Goal: Transaction & Acquisition: Purchase product/service

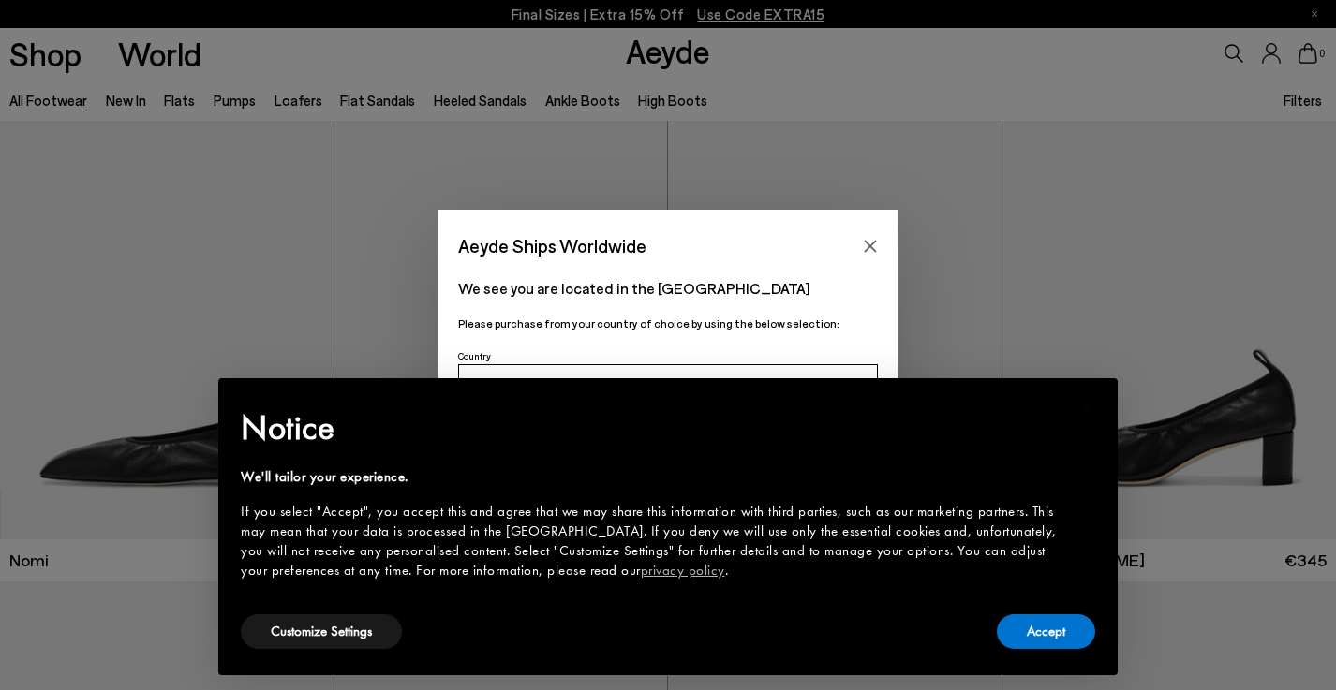
scroll to position [115, 0]
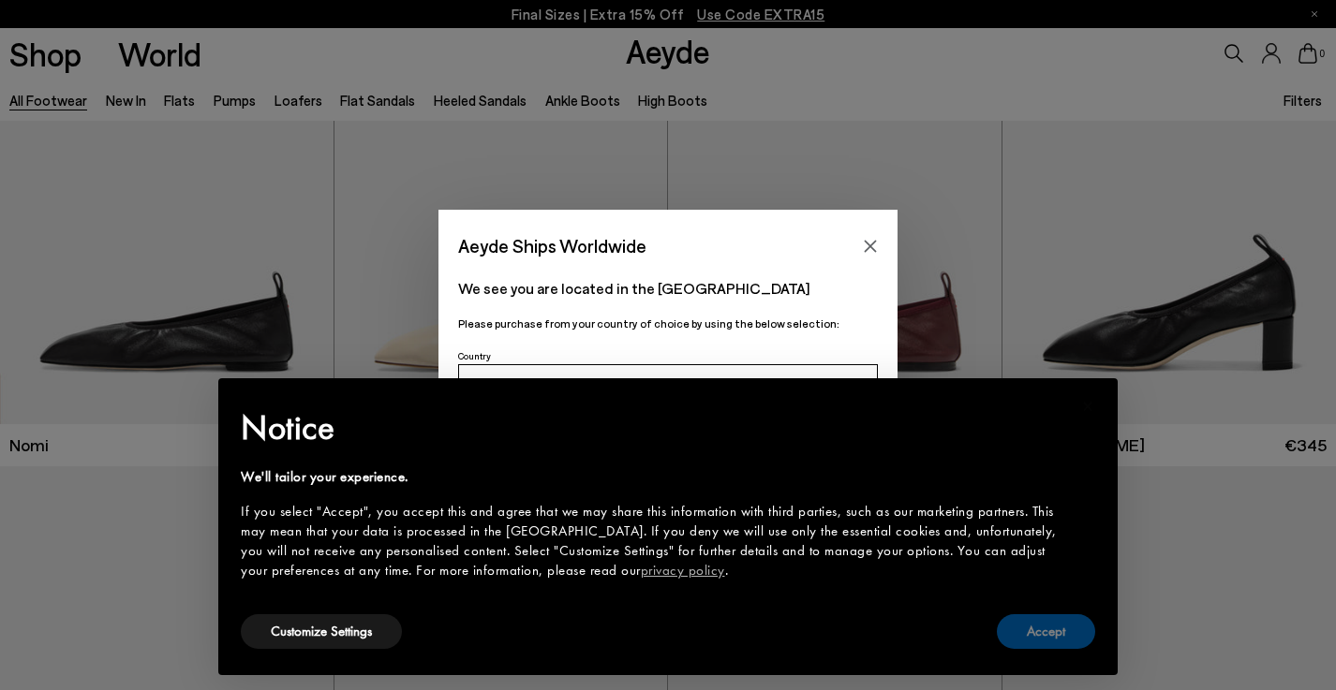
click at [1066, 645] on button "Accept" at bounding box center [1046, 632] width 98 height 35
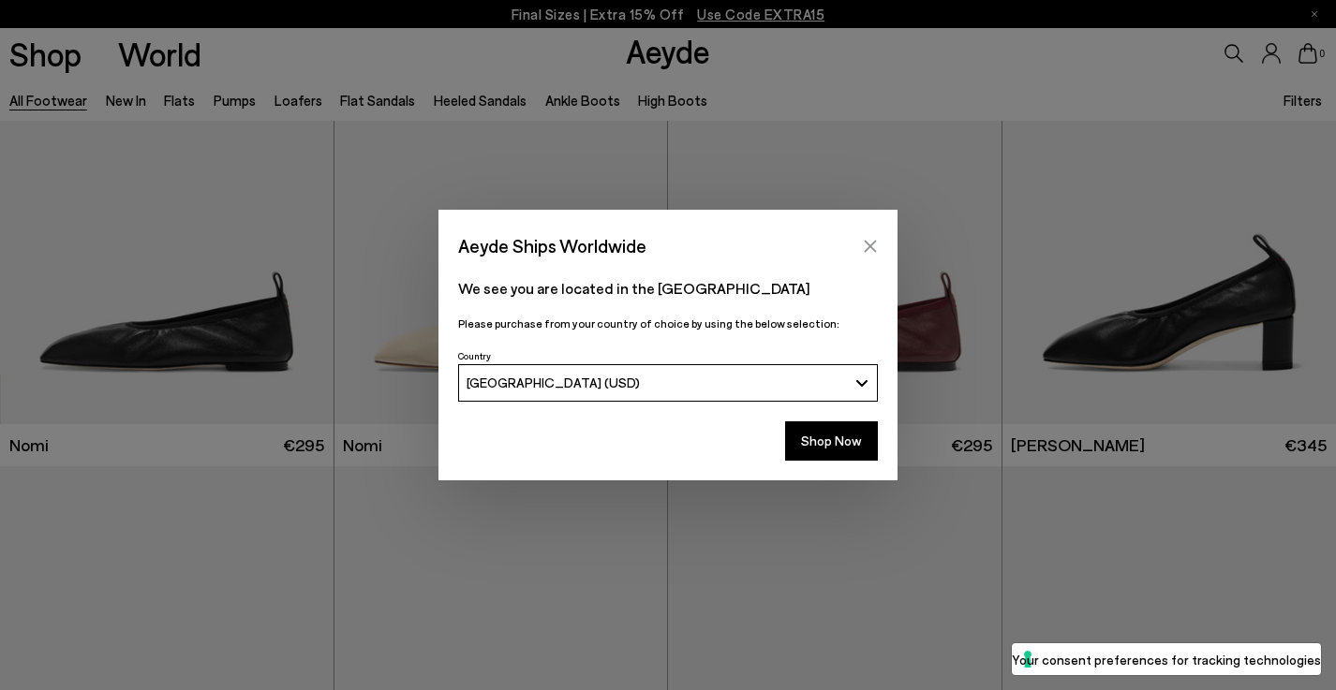
click at [865, 240] on icon "Close" at bounding box center [870, 246] width 15 height 15
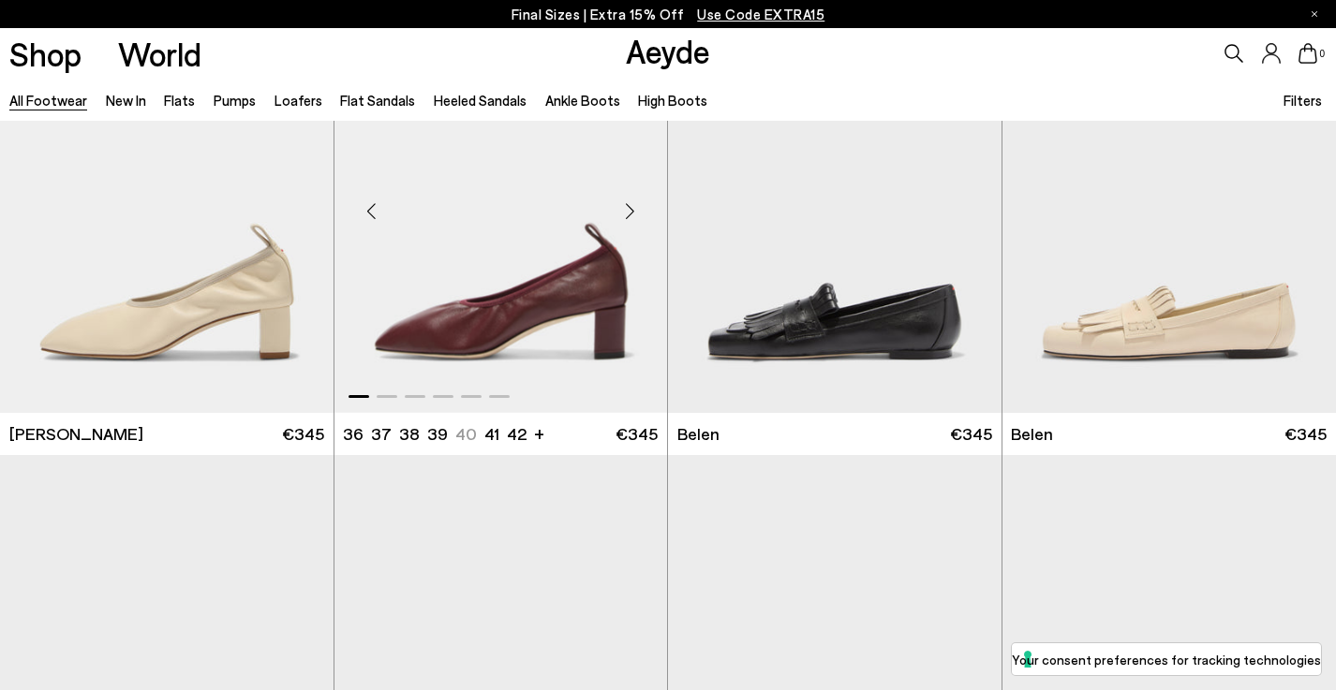
scroll to position [595, 0]
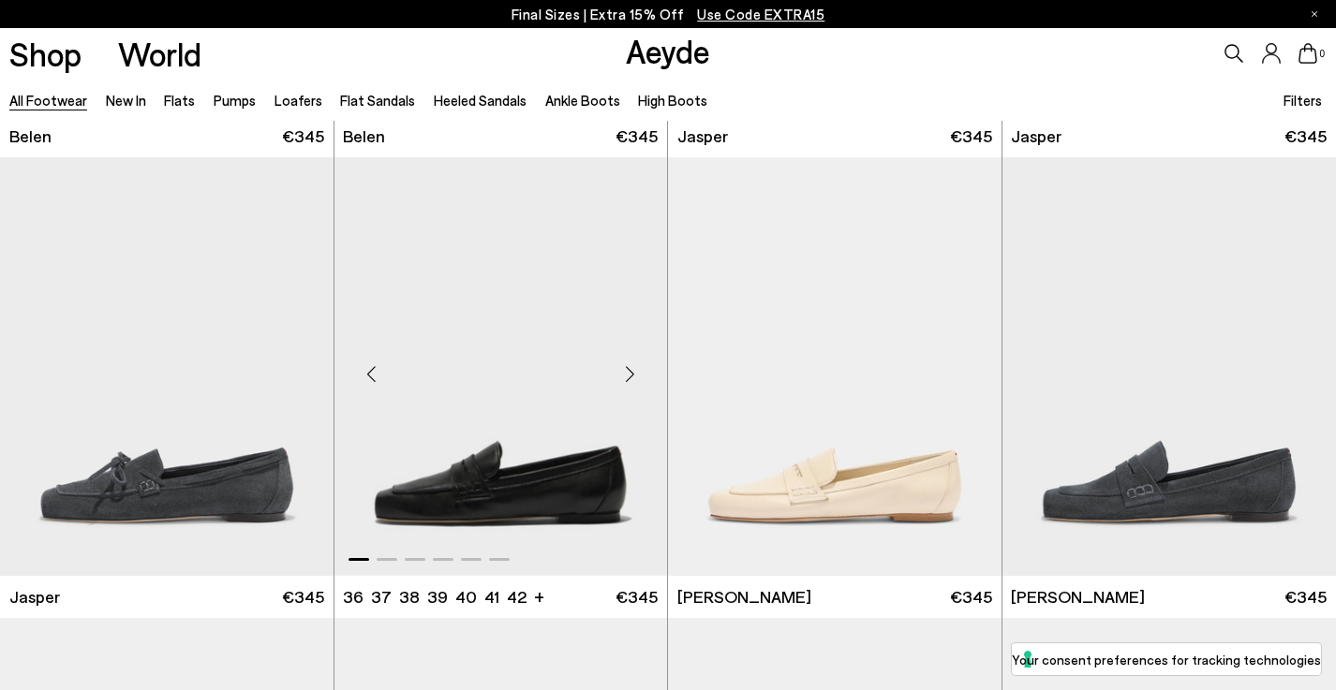
scroll to position [1739, 0]
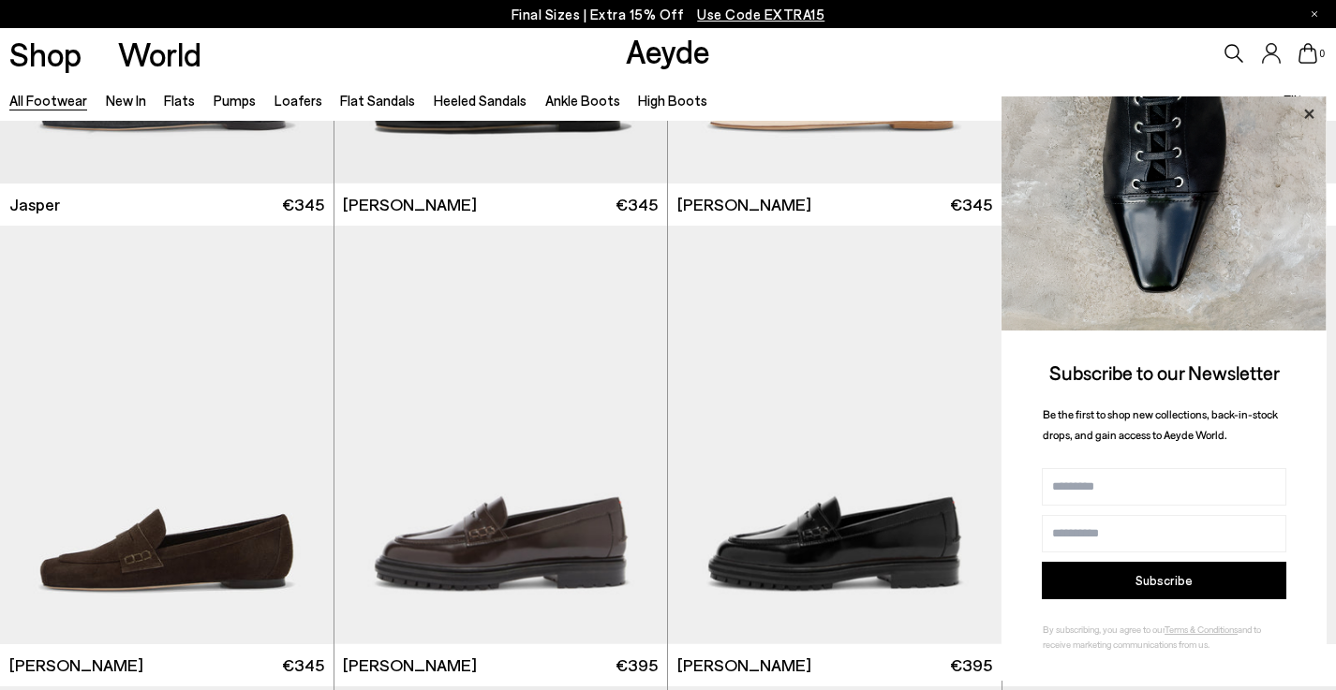
click at [1306, 115] on icon at bounding box center [1309, 114] width 24 height 24
click at [1311, 109] on icon at bounding box center [1309, 114] width 24 height 24
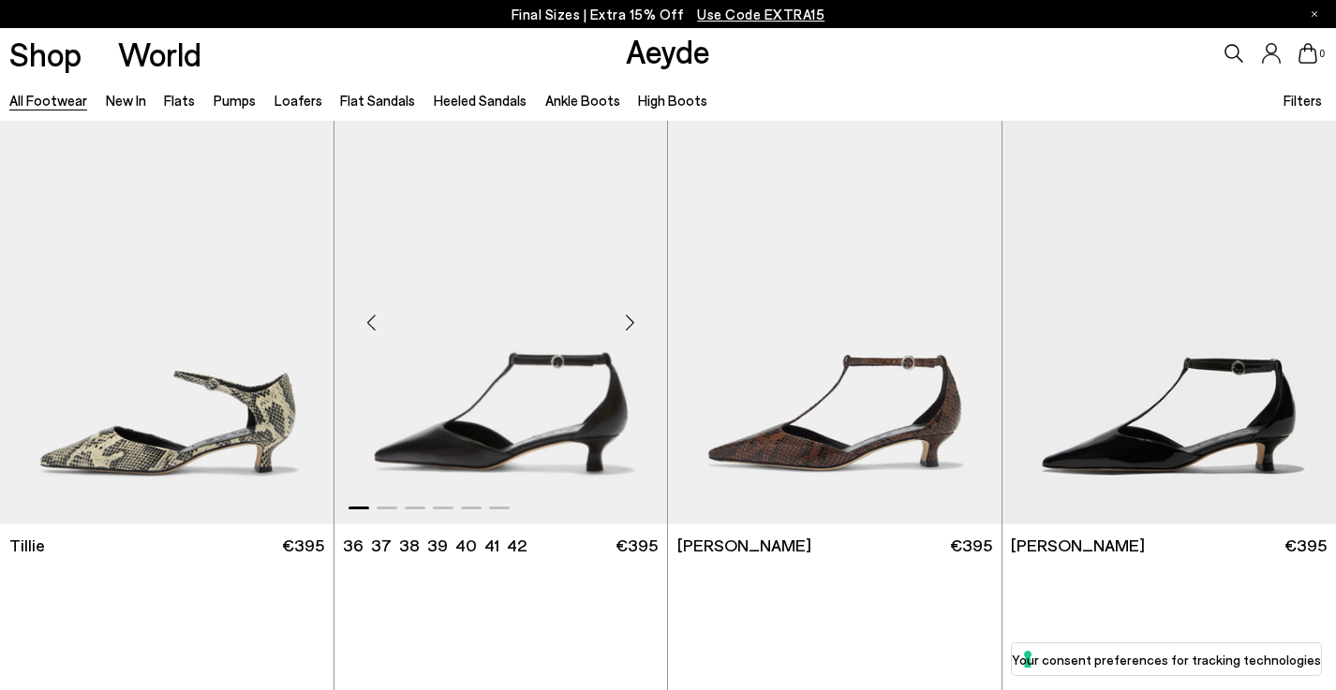
scroll to position [5086, 0]
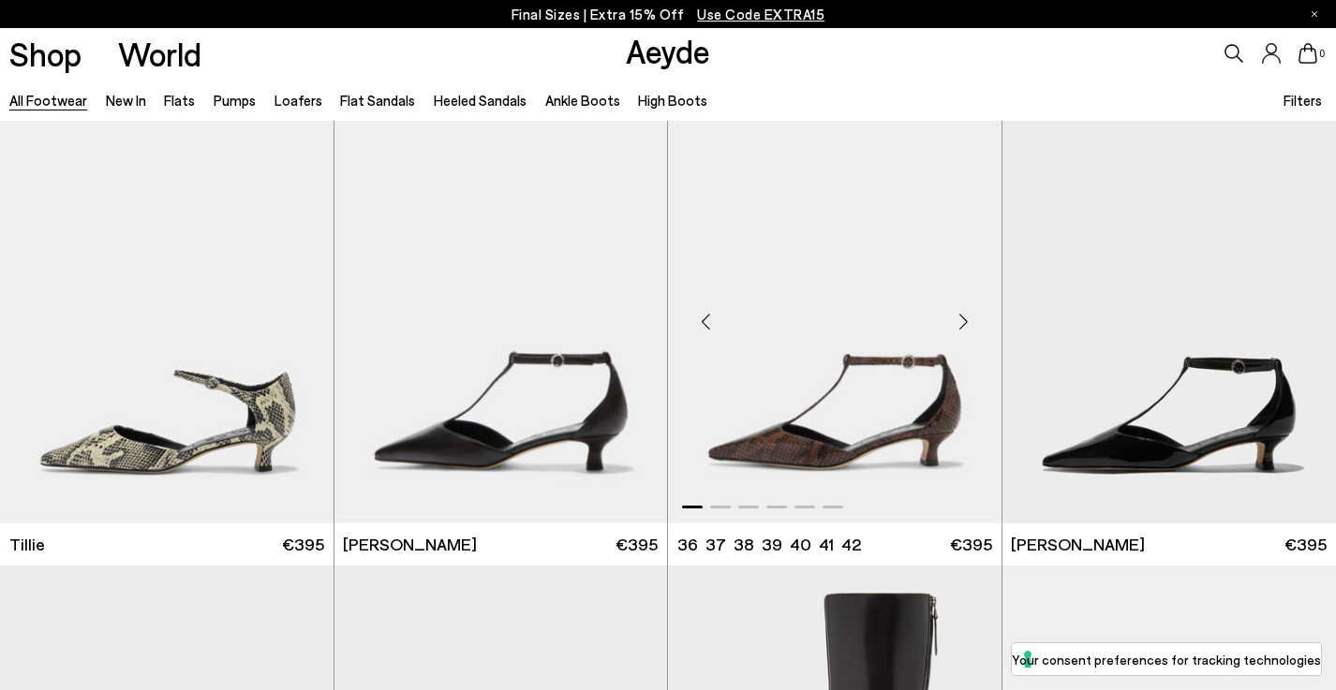
click at [834, 427] on img "1 / 6" at bounding box center [835, 314] width 334 height 419
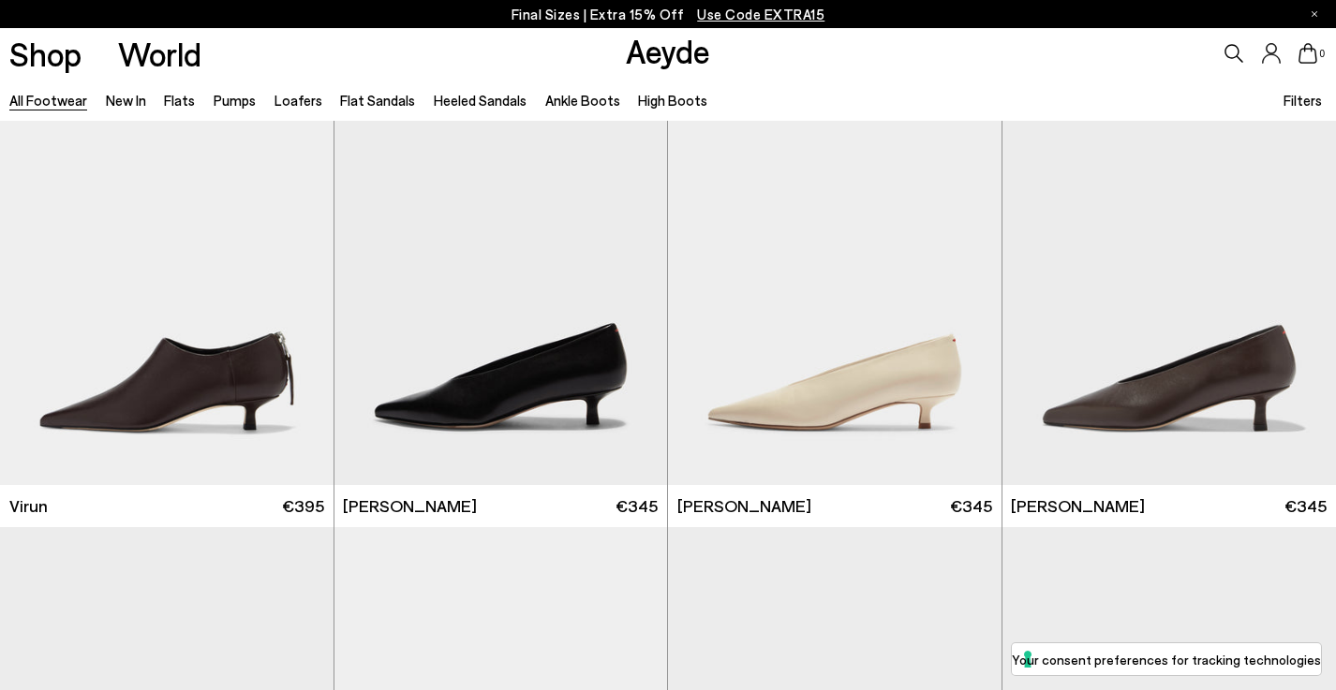
scroll to position [5765, 0]
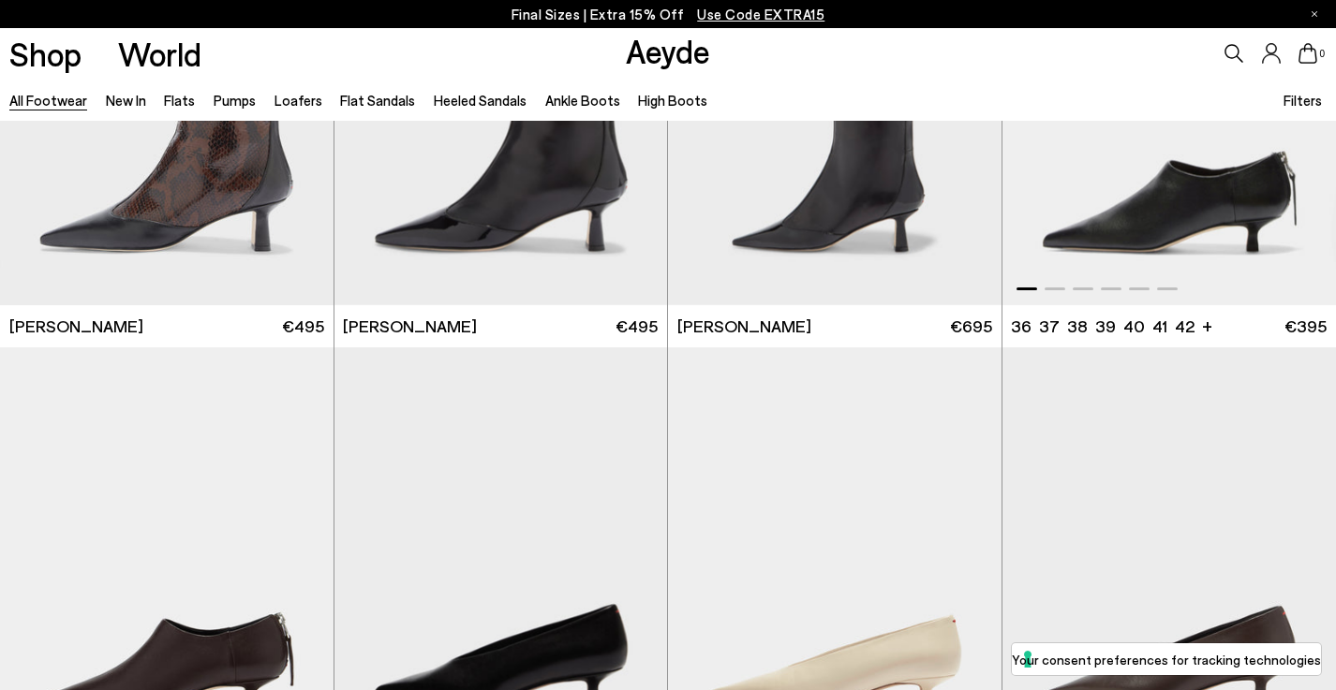
click at [1207, 189] on img "1 / 6" at bounding box center [1169, 96] width 334 height 419
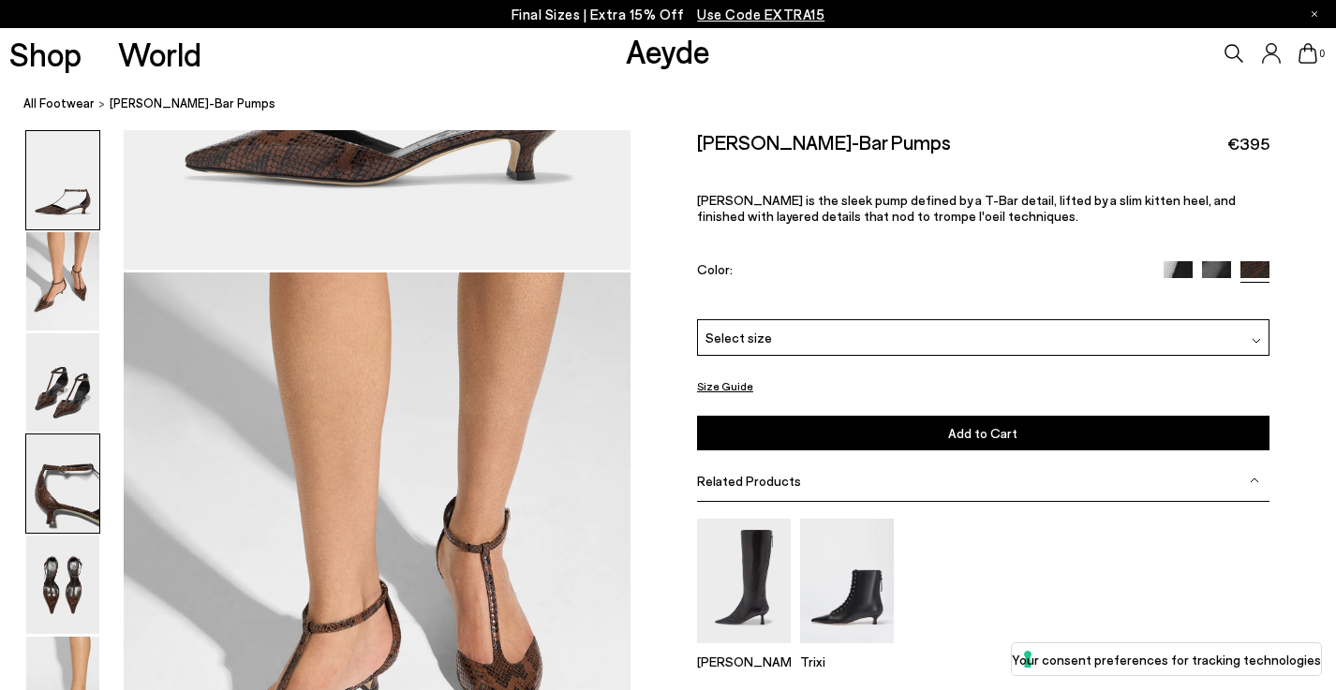
scroll to position [503, 0]
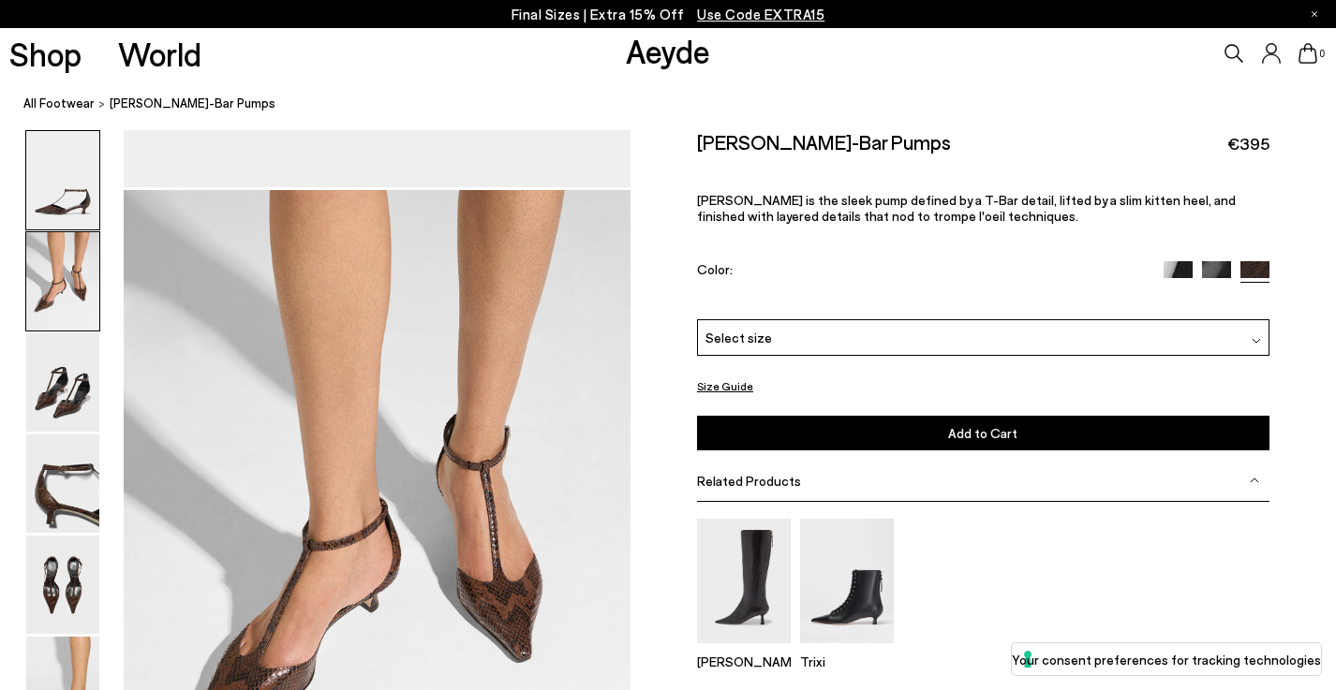
click at [55, 290] on img at bounding box center [62, 281] width 73 height 98
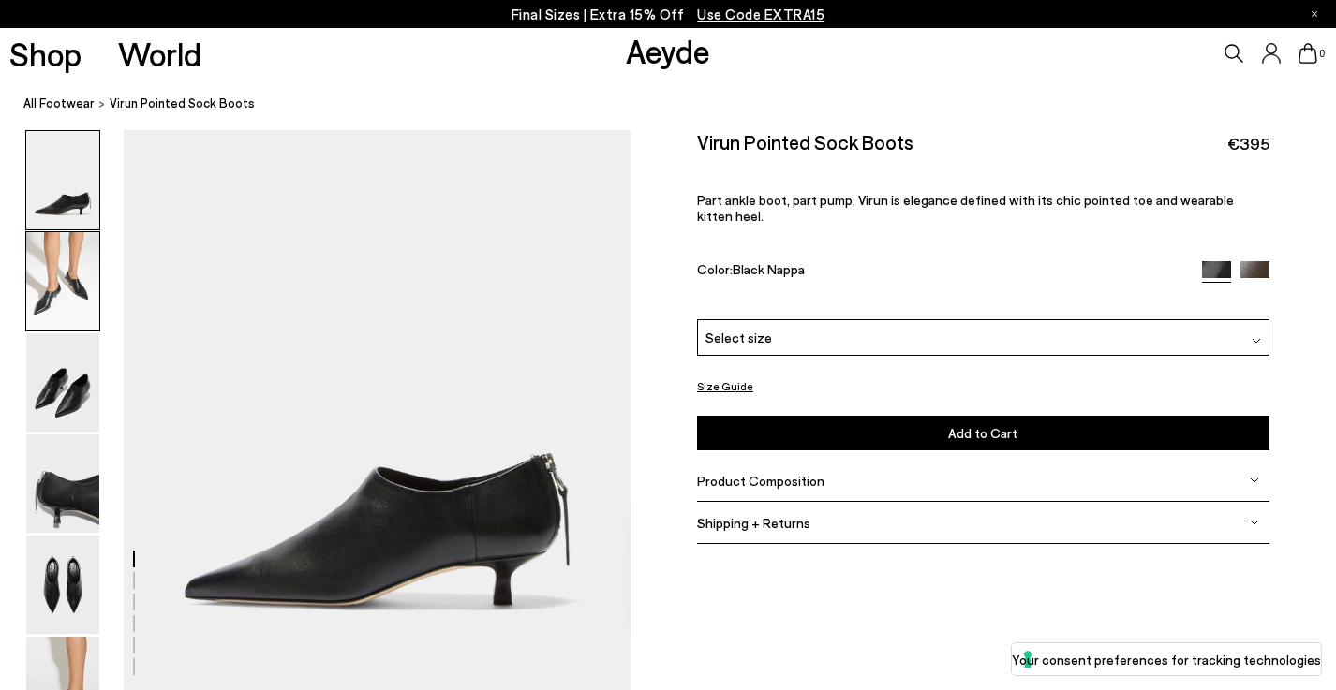
click at [43, 284] on img at bounding box center [62, 281] width 73 height 98
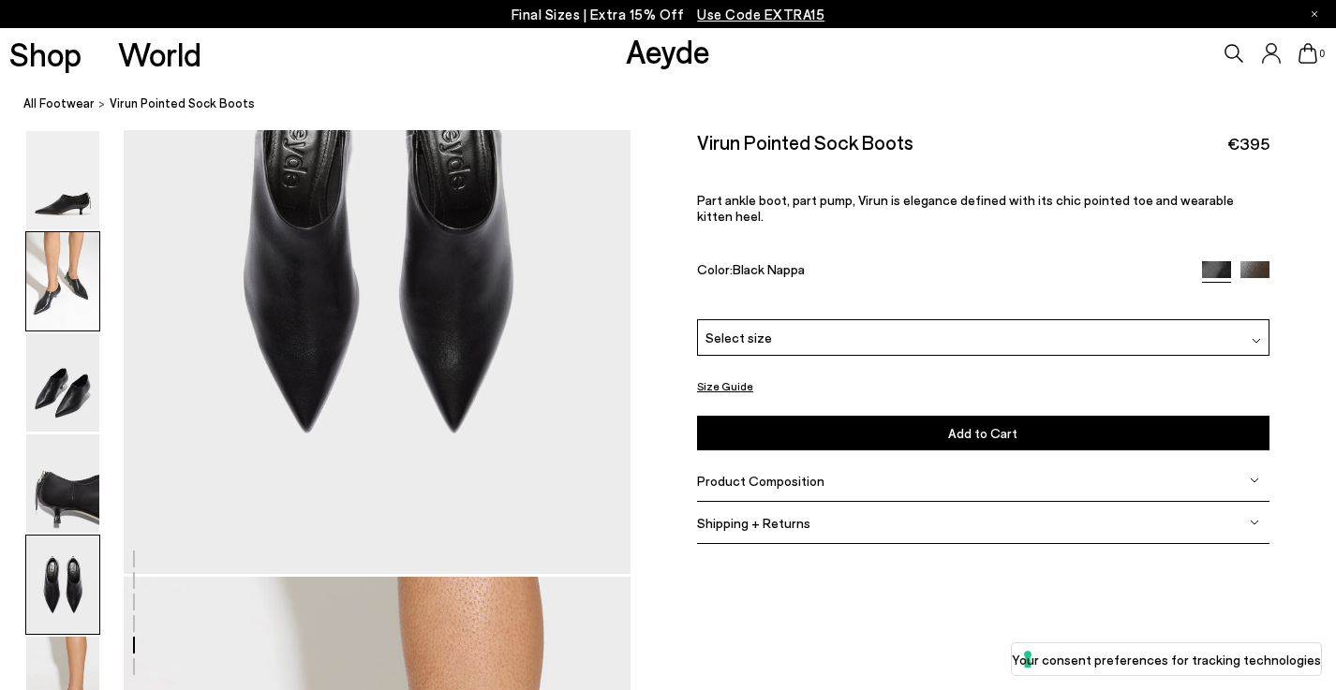
scroll to position [2849, 0]
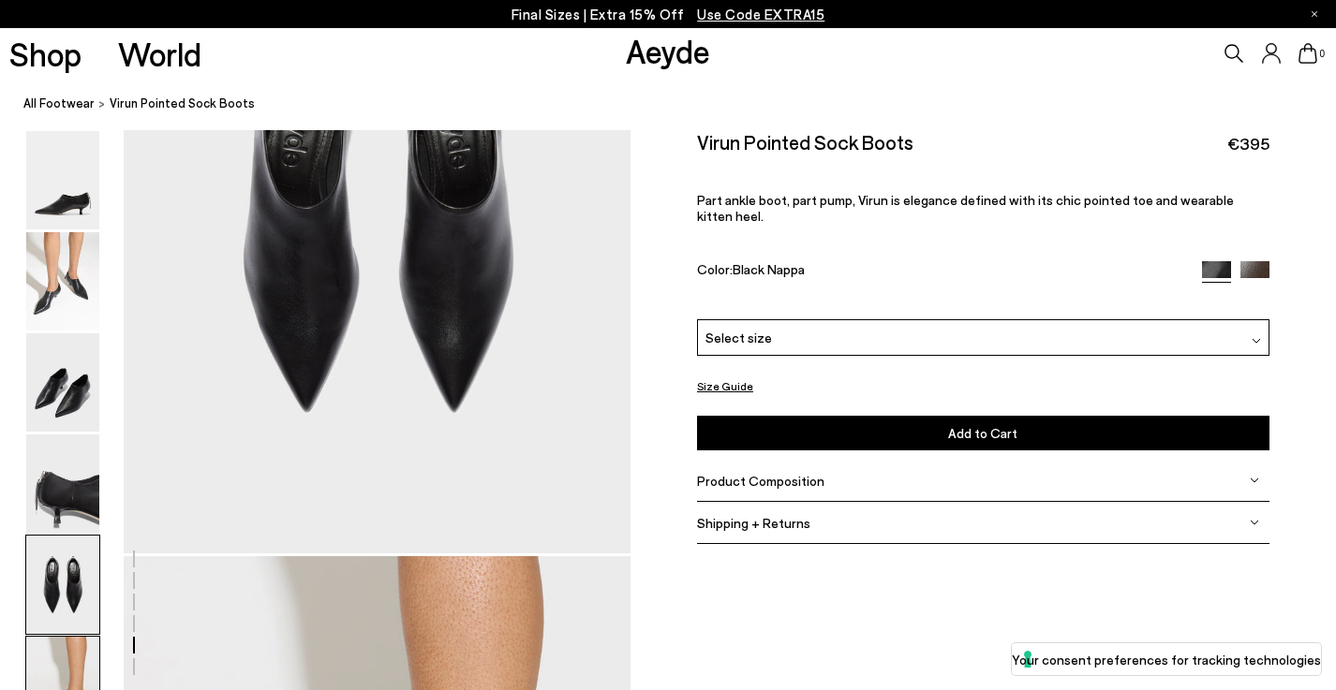
click at [78, 673] on img at bounding box center [62, 686] width 73 height 98
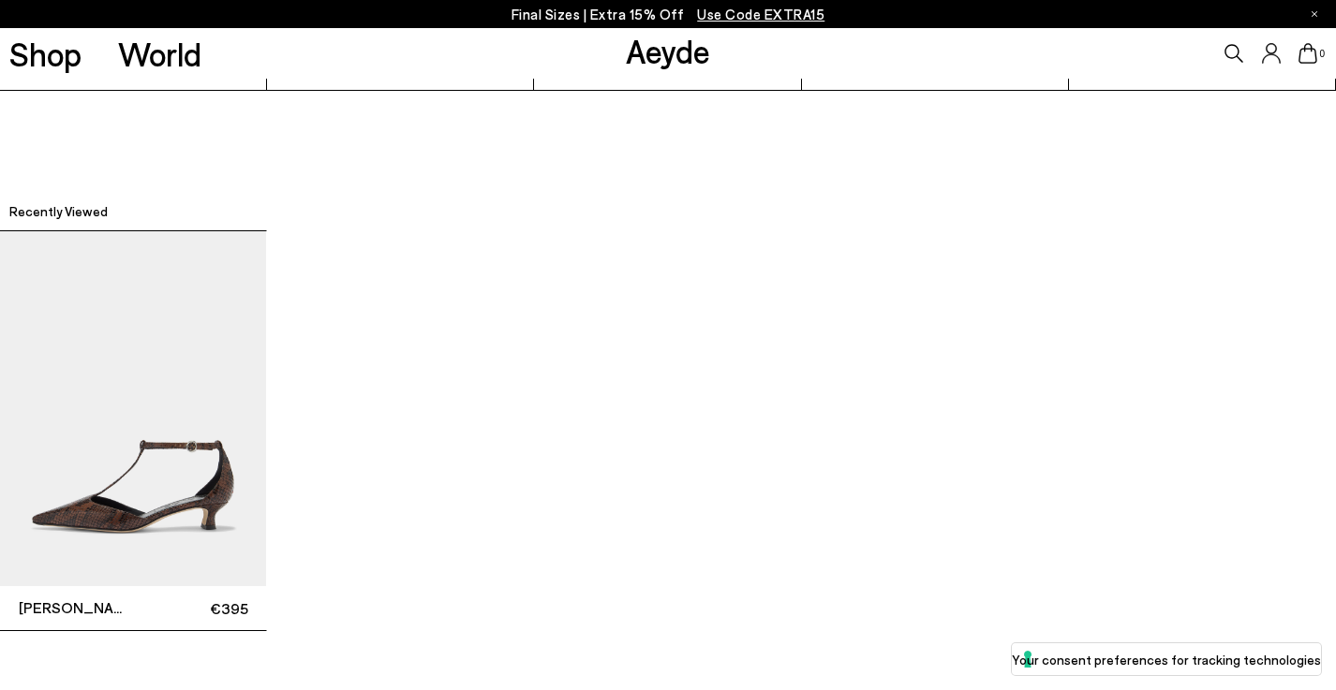
scroll to position [4550, 0]
